Goal: Book appointment/travel/reservation

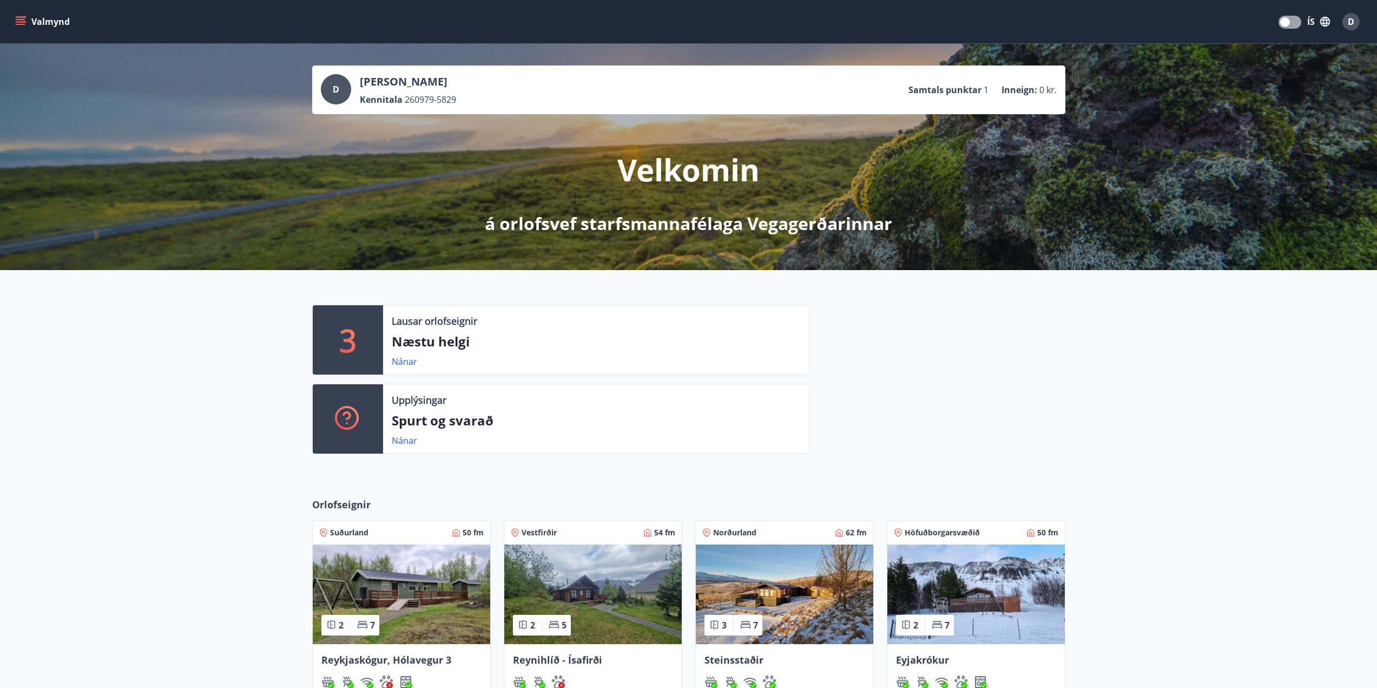
click at [21, 23] on icon "menu" at bounding box center [20, 21] width 11 height 11
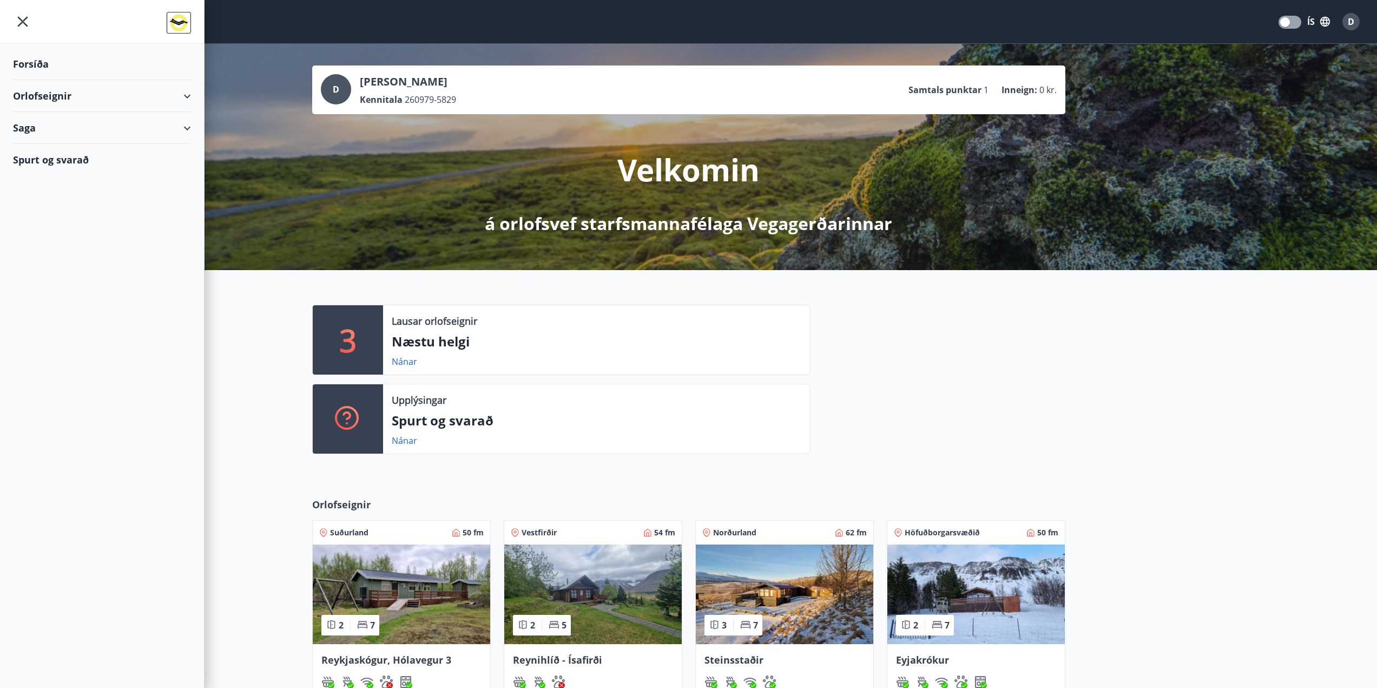
click at [120, 94] on div "Orlofseignir" at bounding box center [102, 96] width 178 height 32
click at [57, 145] on div "Bókunardagatal" at bounding box center [102, 146] width 161 height 23
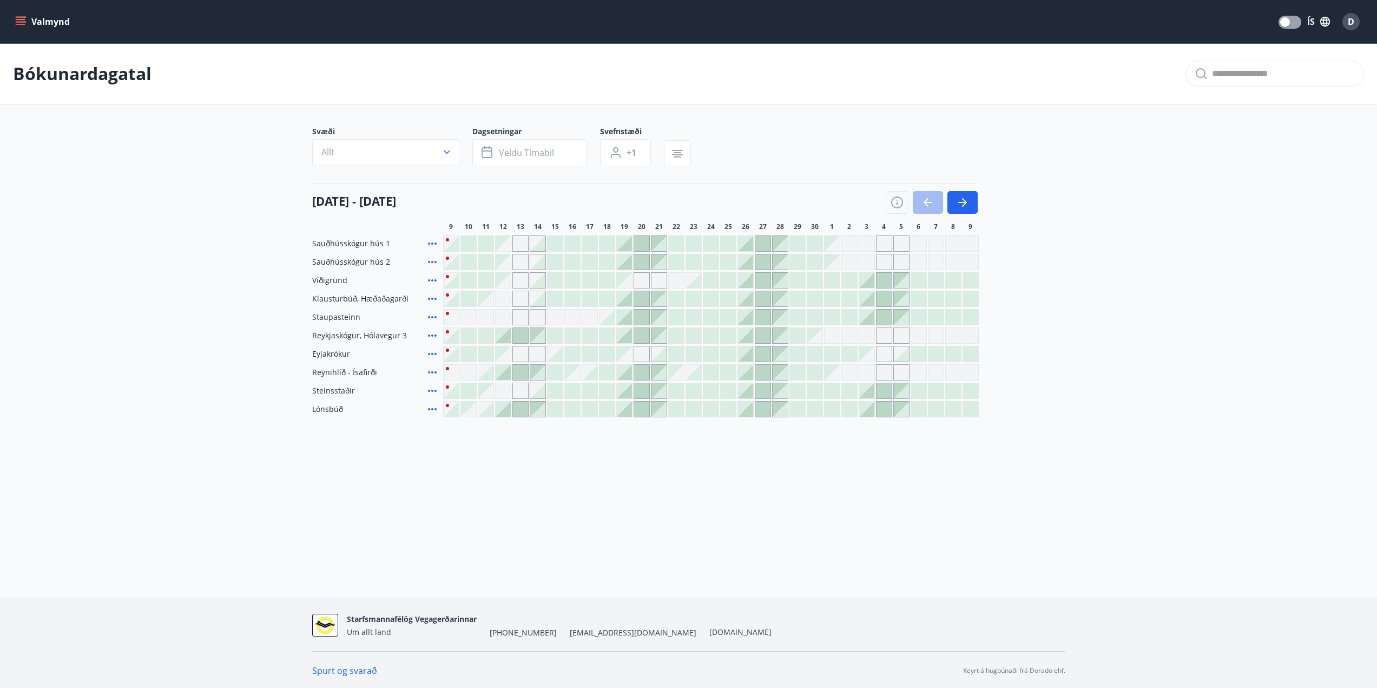
click at [983, 205] on div "[DATE] - 09 [DATE] 11 12 13 14 15 16 17 18 19 20 21 22 23 24 25 26 27 28 29 30 …" at bounding box center [688, 207] width 753 height 48
click at [962, 205] on icon "button" at bounding box center [962, 202] width 13 height 13
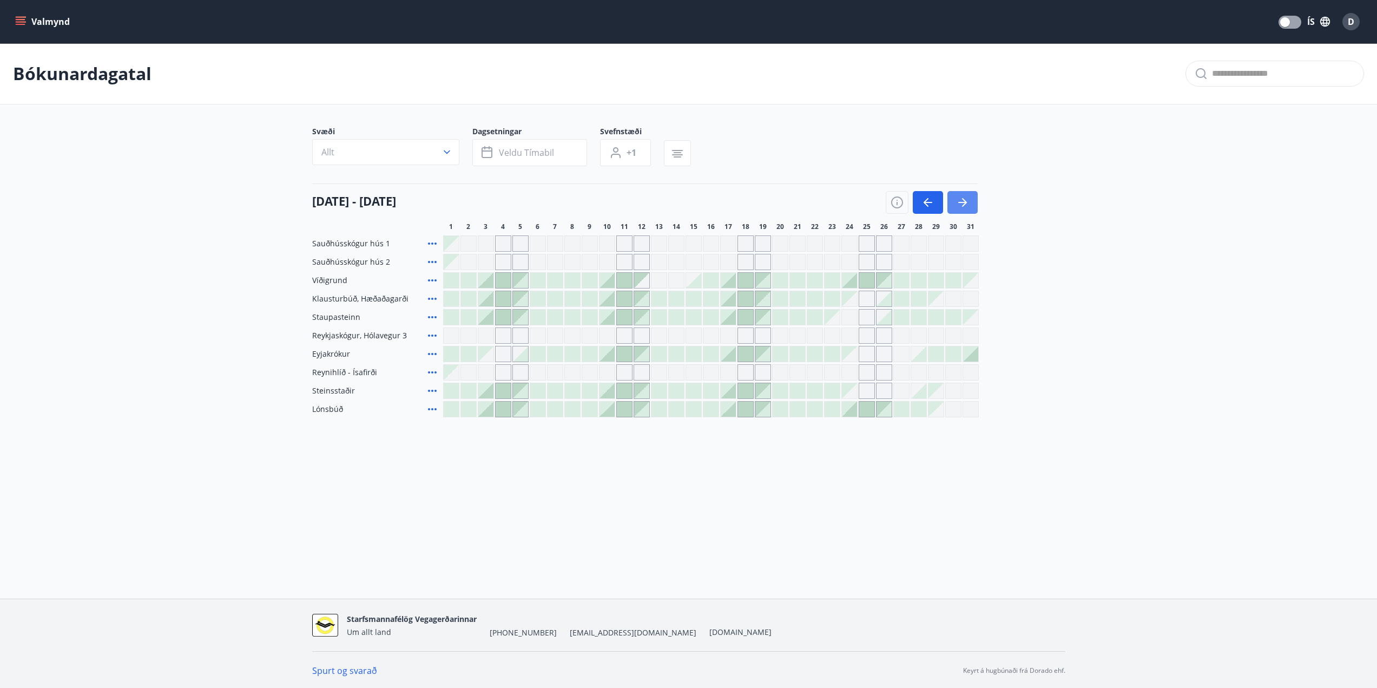
click at [962, 205] on icon "button" at bounding box center [962, 202] width 13 height 13
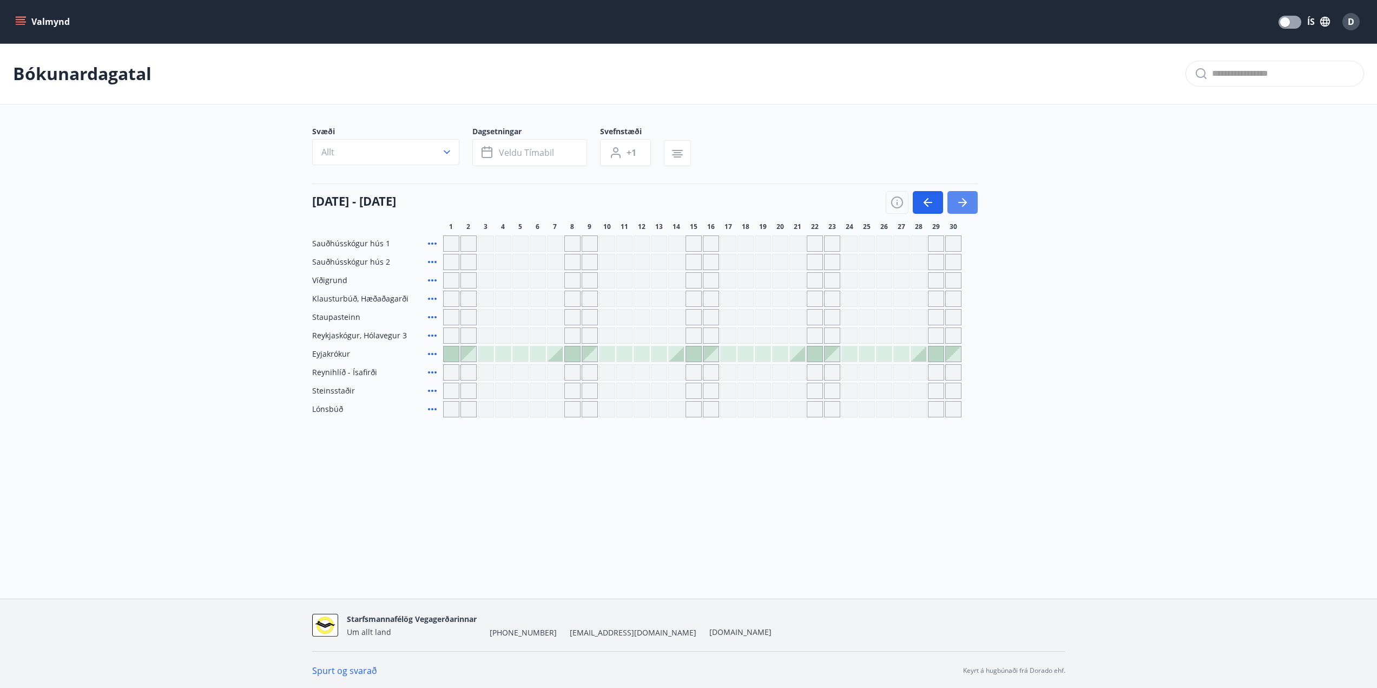
click at [956, 201] on icon "button" at bounding box center [962, 202] width 13 height 13
